Goal: Task Accomplishment & Management: Manage account settings

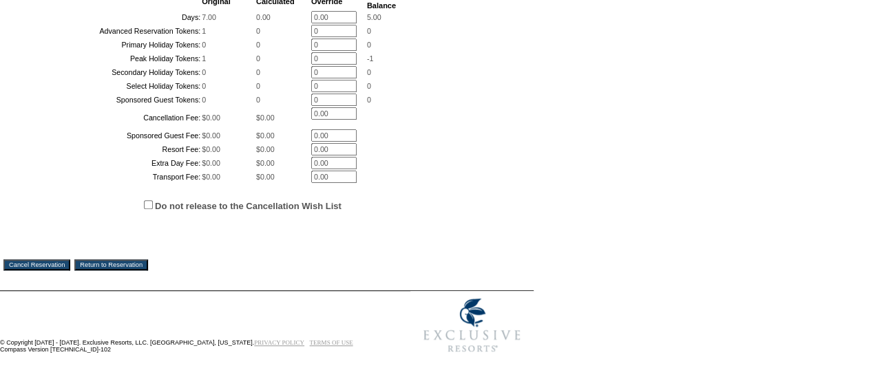
scroll to position [432, 0]
click at [26, 271] on input "Cancel Reservation" at bounding box center [36, 264] width 67 height 11
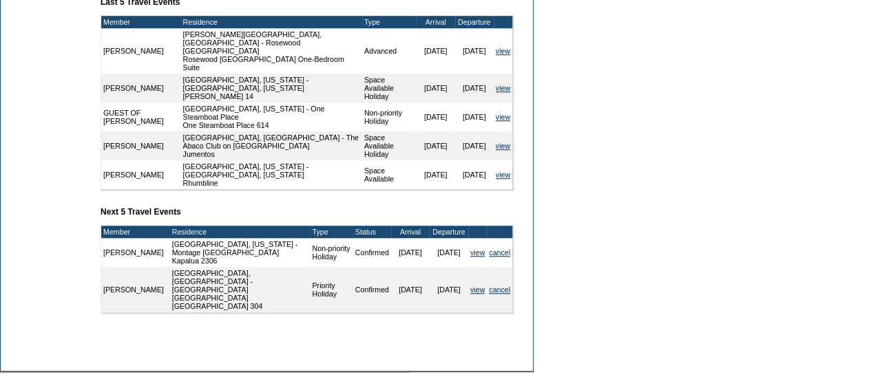
scroll to position [555, 0]
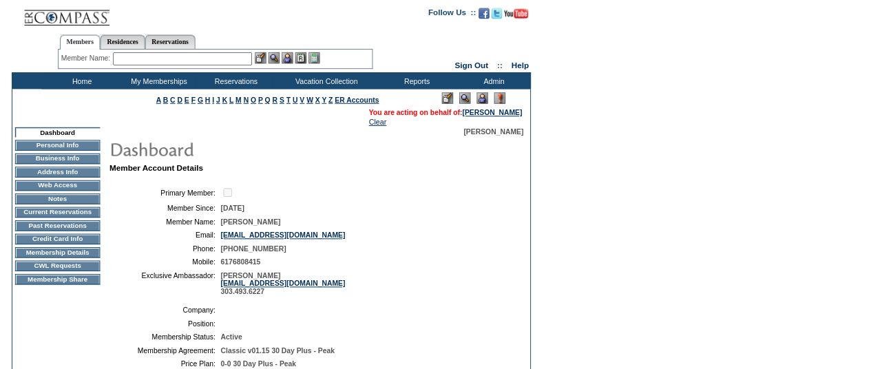
scroll to position [0, 0]
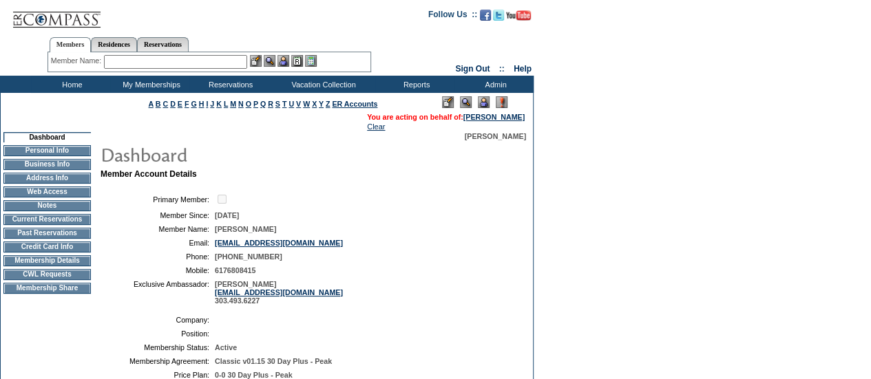
click at [172, 60] on input "text" at bounding box center [175, 62] width 143 height 14
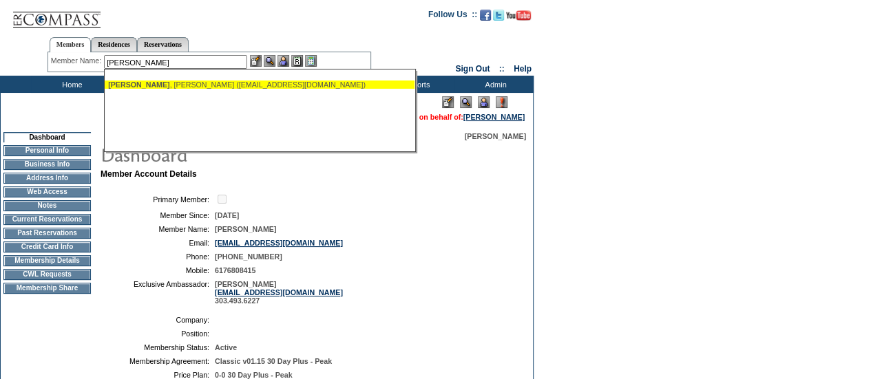
click at [190, 83] on div "[PERSON_NAME] ([EMAIL_ADDRESS][DOMAIN_NAME])" at bounding box center [259, 85] width 303 height 8
type input "[PERSON_NAME] ([EMAIL_ADDRESS][DOMAIN_NAME])"
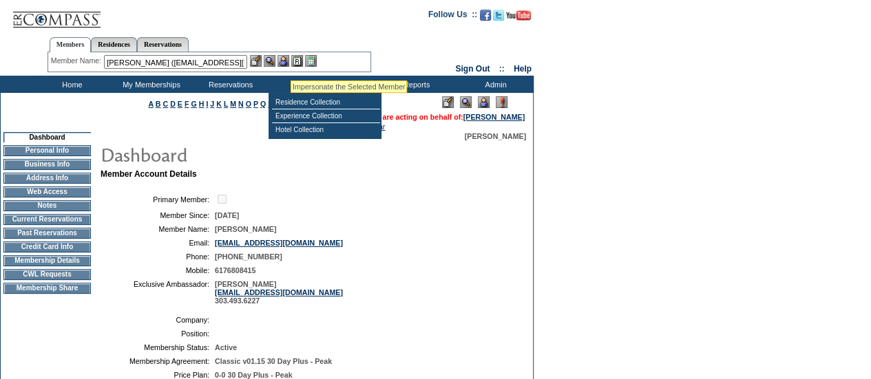
click at [289, 64] on img at bounding box center [283, 61] width 12 height 12
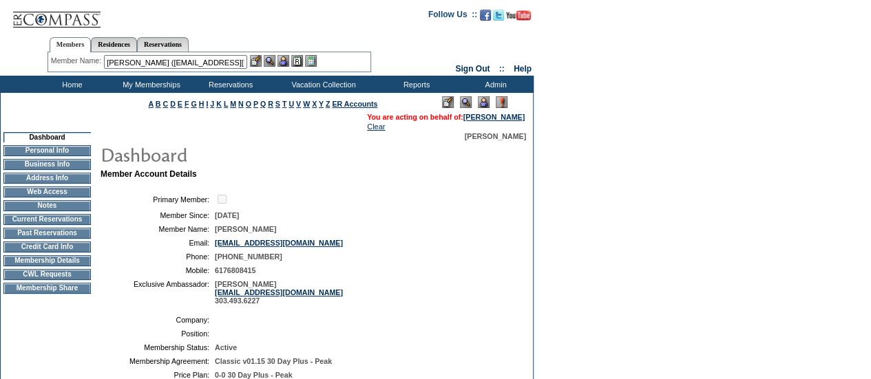
click at [273, 62] on img at bounding box center [270, 61] width 12 height 12
